Goal: Task Accomplishment & Management: Complete application form

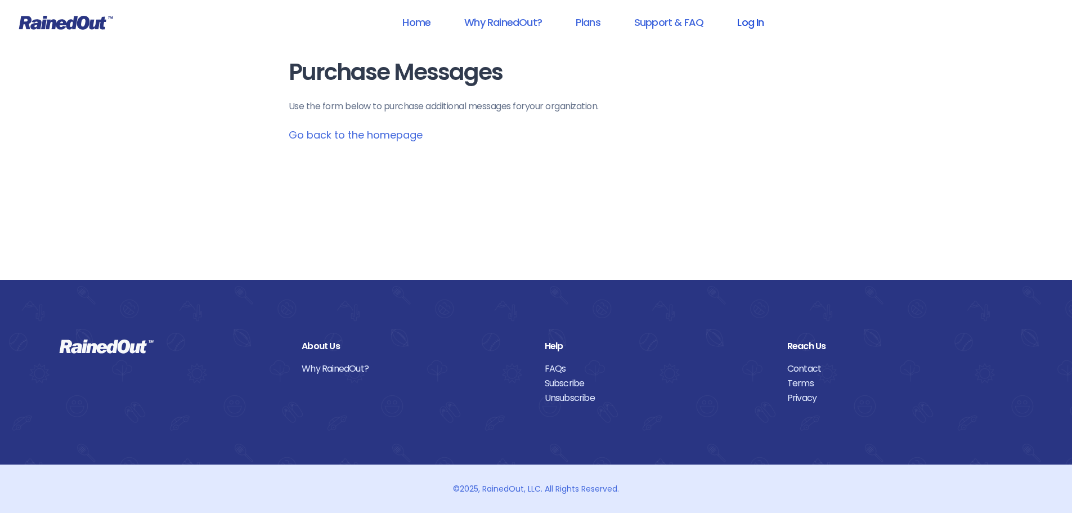
click at [754, 24] on link "Log In" at bounding box center [751, 22] width 56 height 25
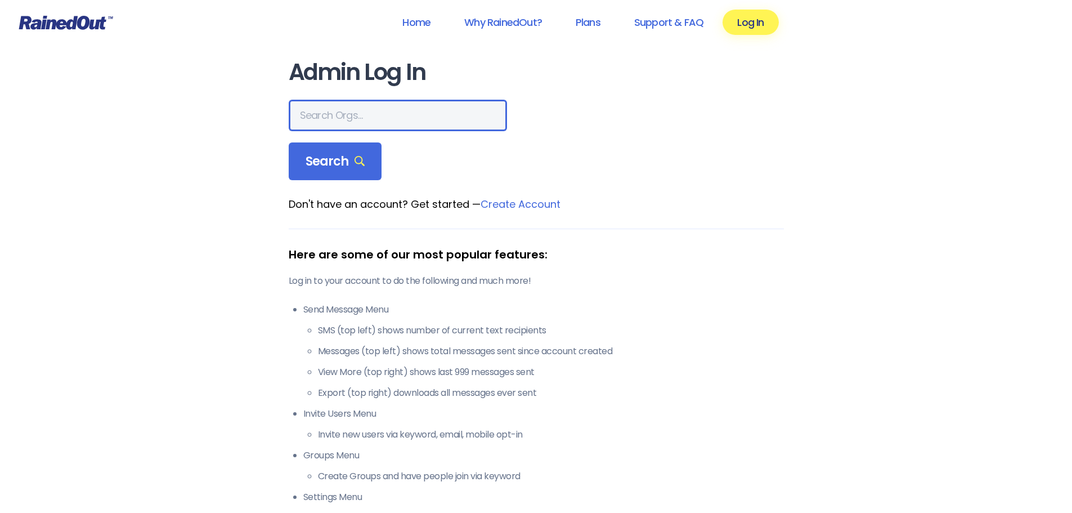
click at [328, 123] on input "text" at bounding box center [398, 116] width 218 height 32
type input "[PERSON_NAME] area ymca"
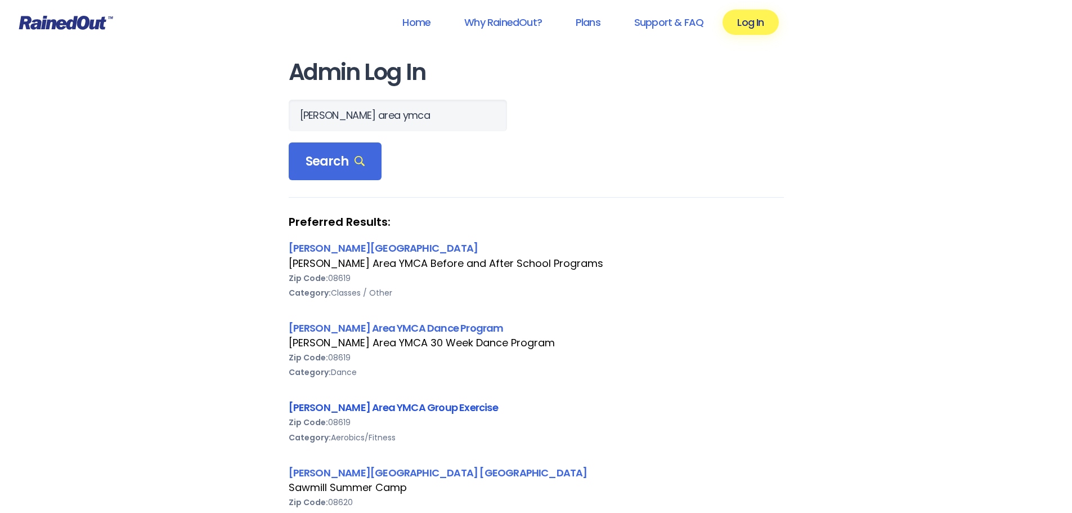
click at [455, 405] on link "[PERSON_NAME] Area YMCA Group Exercise" at bounding box center [393, 407] width 209 height 14
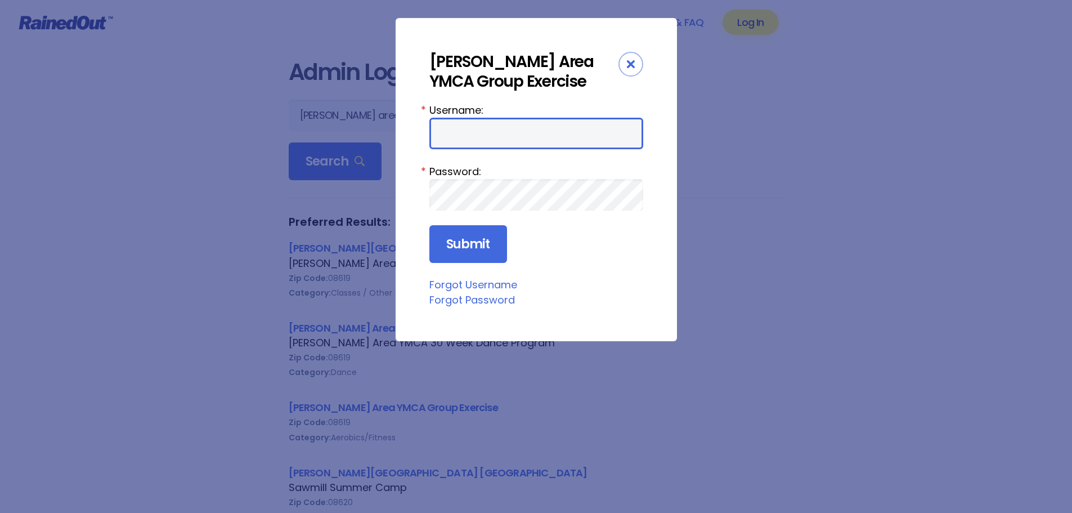
click at [536, 143] on input "Username:" at bounding box center [536, 134] width 214 height 32
type input "jmuziani"
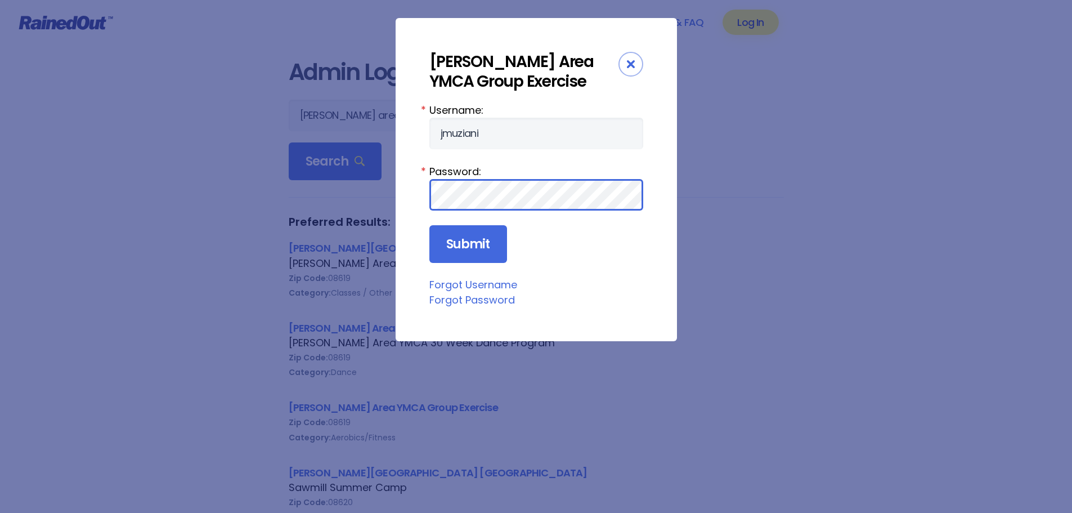
click at [429, 225] on input "Submit" at bounding box center [468, 244] width 78 height 38
